Goal: Task Accomplishment & Management: Use online tool/utility

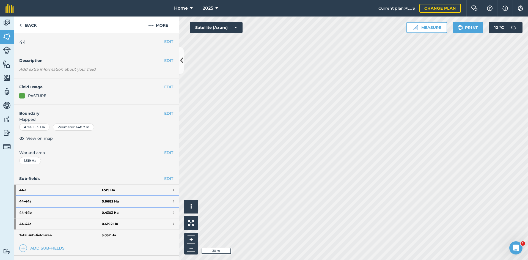
click at [135, 203] on link "44 - 44a 0.6682 Ha" at bounding box center [96, 201] width 165 height 11
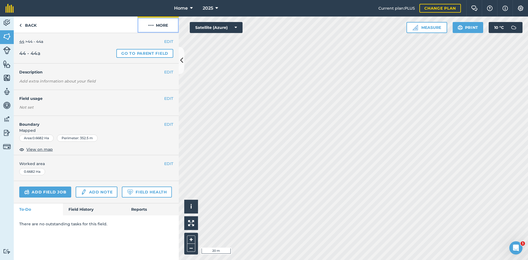
click at [160, 29] on button "More" at bounding box center [158, 25] width 41 height 16
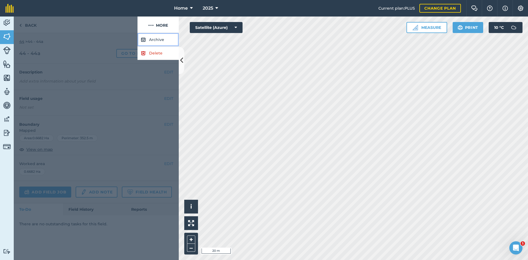
click at [158, 35] on button "Archive" at bounding box center [158, 39] width 41 height 13
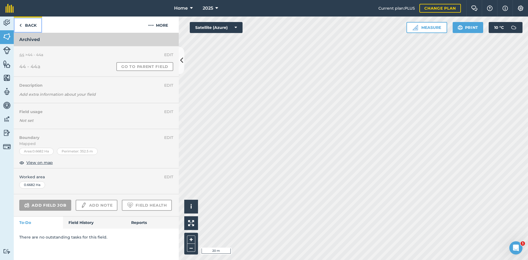
click at [28, 27] on link "Back" at bounding box center [28, 25] width 28 height 16
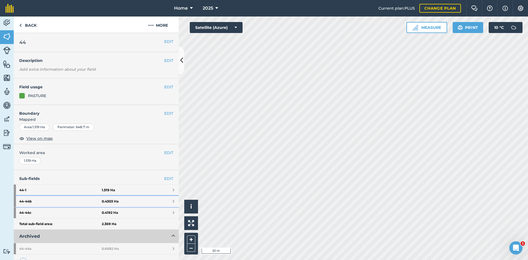
click at [99, 197] on strong "44 - 44b" at bounding box center [60, 201] width 83 height 11
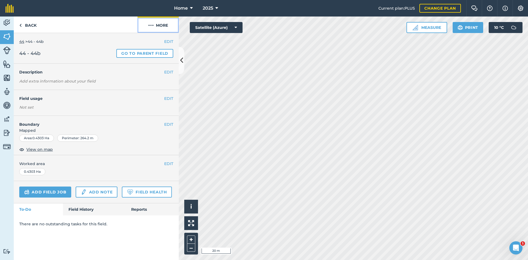
click at [171, 27] on button "More" at bounding box center [158, 25] width 41 height 16
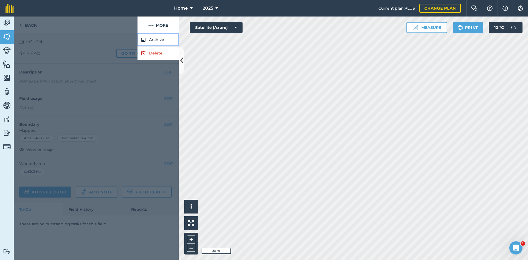
click at [165, 39] on button "Archive" at bounding box center [158, 39] width 41 height 13
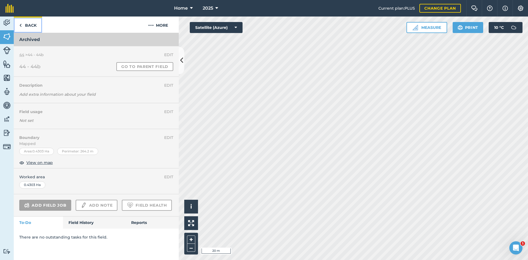
click at [33, 25] on link "Back" at bounding box center [28, 25] width 28 height 16
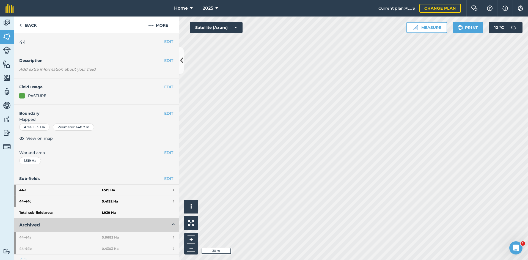
click at [101, 196] on li "44 - 44c 0.4192 Ha" at bounding box center [96, 202] width 165 height 12
click at [102, 200] on strong "0.4192 Ha" at bounding box center [110, 201] width 16 height 4
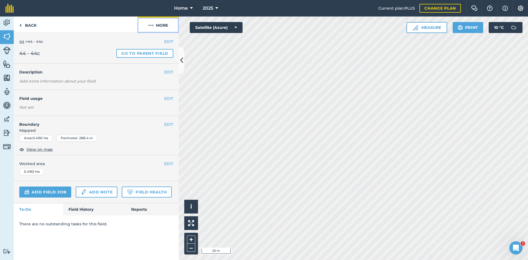
click at [167, 25] on button "More" at bounding box center [158, 25] width 41 height 16
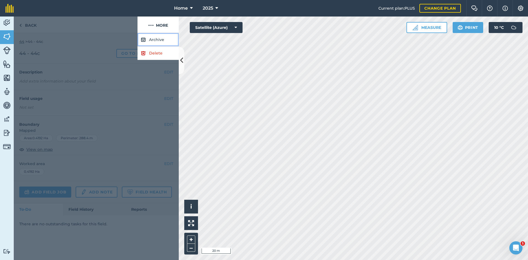
click at [160, 38] on button "Archive" at bounding box center [158, 39] width 41 height 13
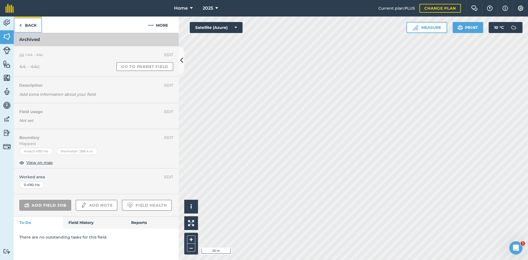
click at [39, 25] on link "Back" at bounding box center [28, 25] width 28 height 16
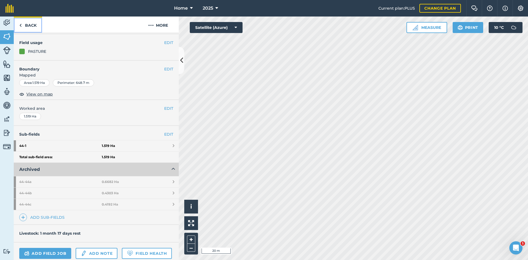
scroll to position [83, 0]
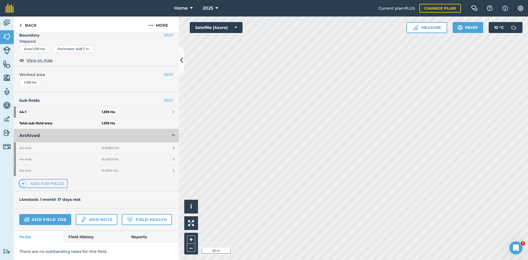
click at [53, 180] on link "Add sub-fields" at bounding box center [43, 184] width 48 height 8
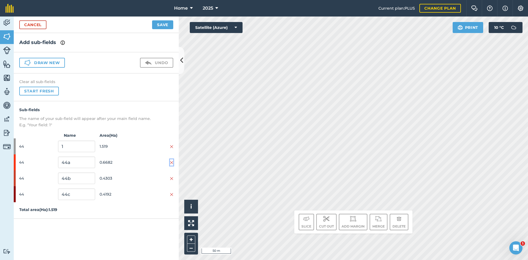
click at [172, 163] on img at bounding box center [171, 162] width 3 height 4
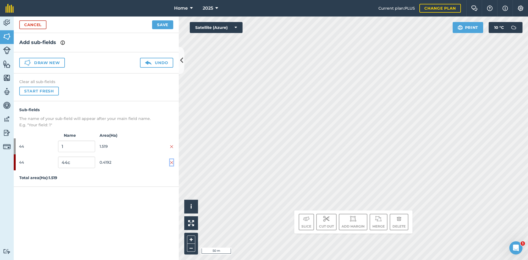
click at [172, 164] on img at bounding box center [171, 162] width 3 height 4
click at [39, 62] on button "Draw new" at bounding box center [42, 63] width 46 height 10
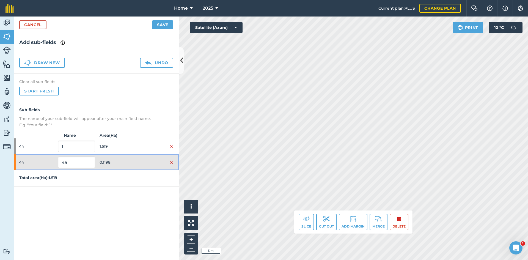
click at [136, 162] on div at bounding box center [154, 162] width 37 height 6
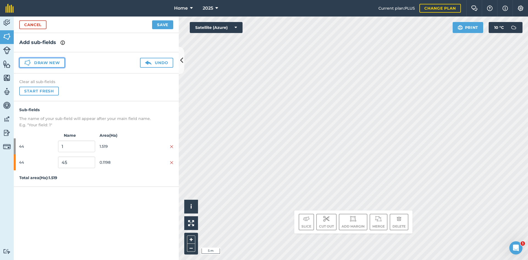
click at [58, 62] on button "Draw new" at bounding box center [42, 63] width 46 height 10
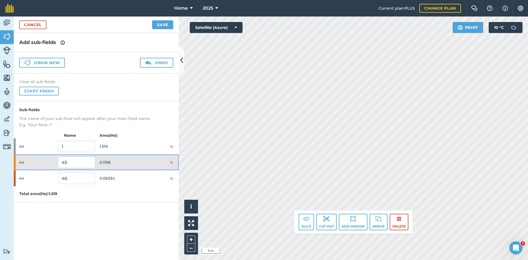
click at [130, 165] on span "0.1198" at bounding box center [118, 162] width 37 height 10
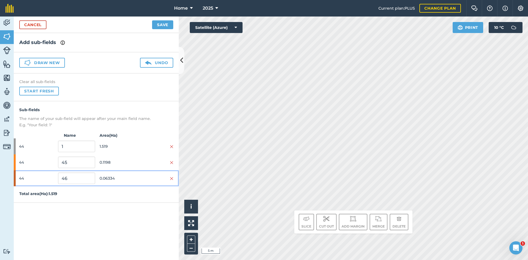
click at [132, 175] on span "0.06334" at bounding box center [118, 178] width 37 height 10
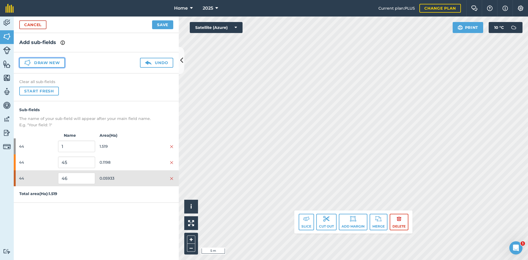
click at [47, 60] on button "Draw new" at bounding box center [42, 63] width 46 height 10
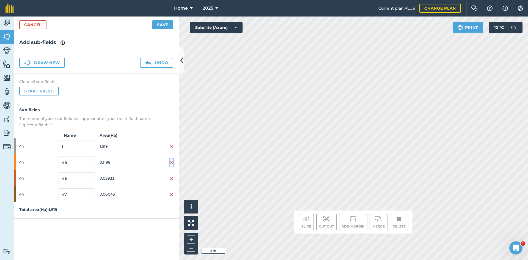
click at [171, 162] on img at bounding box center [171, 162] width 3 height 4
click at [168, 24] on button "Save" at bounding box center [162, 24] width 21 height 9
